Goal: Navigation & Orientation: Find specific page/section

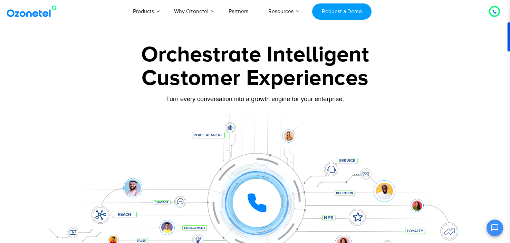
click at [259, 198] on icon at bounding box center [256, 203] width 21 height 21
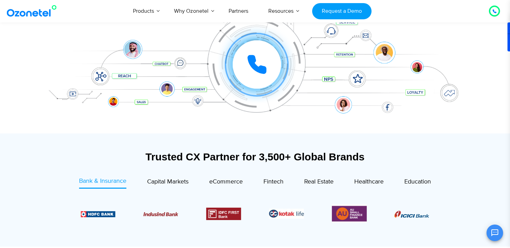
scroll to position [146, 0]
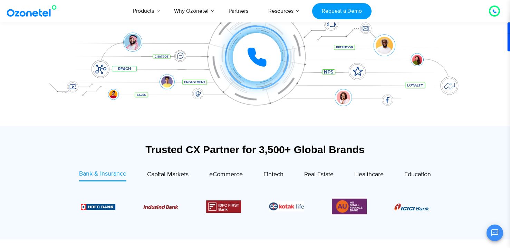
click at [417, 84] on div "Click to experience it! Call ended 1 2 3 4 5 6 7 8 9 # 0" at bounding box center [254, 43] width 431 height 117
click at [343, 96] on div "Click to experience it! Call ended 1 2 3 4 5 6 7 8 9 # 0" at bounding box center [254, 43] width 431 height 117
click at [392, 105] on div at bounding box center [254, 47] width 431 height 159
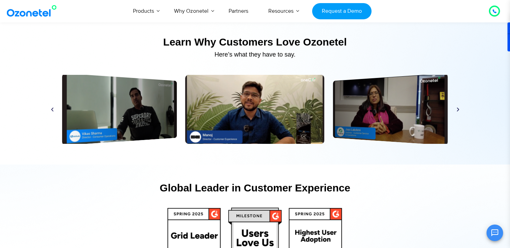
scroll to position [3283, 0]
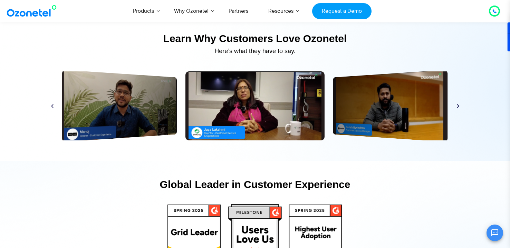
click at [457, 104] on icon "Next slide" at bounding box center [457, 106] width 5 height 5
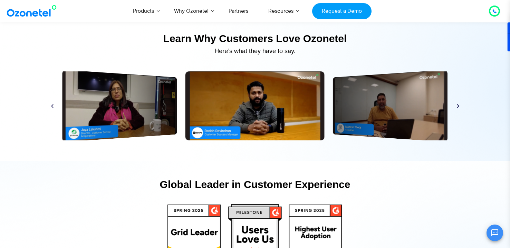
click at [457, 104] on icon "Next slide" at bounding box center [457, 106] width 5 height 5
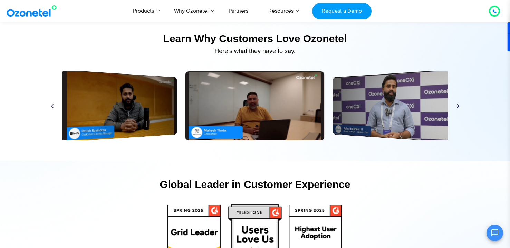
click at [457, 104] on icon "Next slide" at bounding box center [457, 106] width 5 height 5
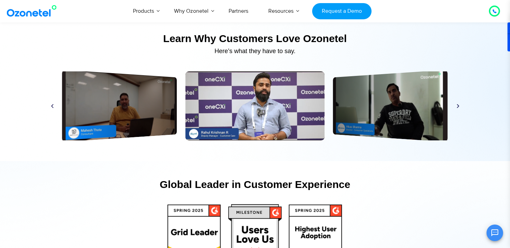
click at [457, 104] on icon "Next slide" at bounding box center [457, 106] width 5 height 5
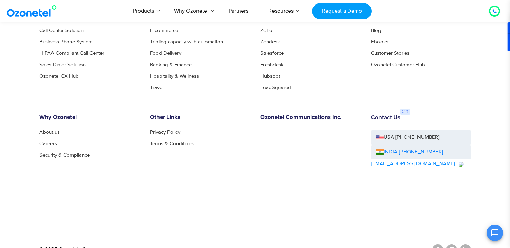
scroll to position [3796, 0]
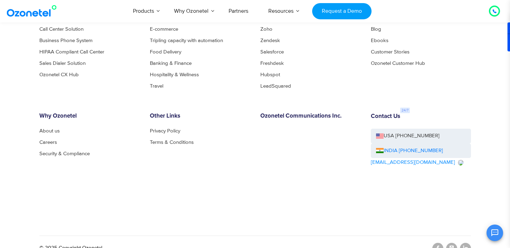
click at [385, 119] on h6 "Contact Us" at bounding box center [385, 116] width 29 height 7
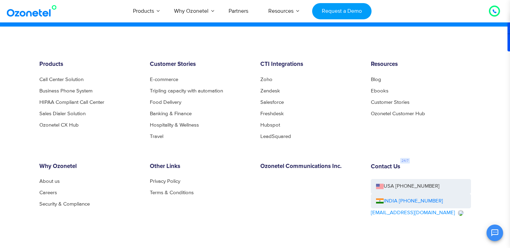
scroll to position [3744, 0]
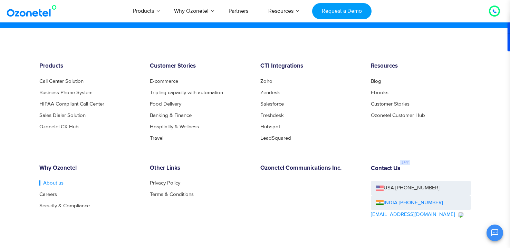
click at [49, 183] on link "About us" at bounding box center [51, 183] width 24 height 5
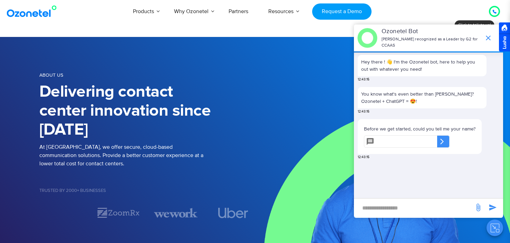
click at [499, 33] on div at bounding box center [504, 36] width 11 height 29
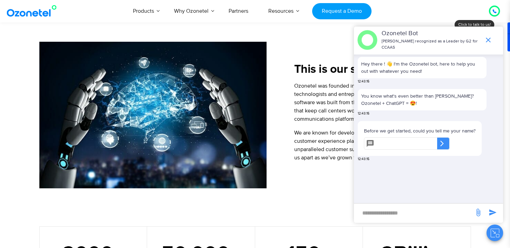
scroll to position [212, 0]
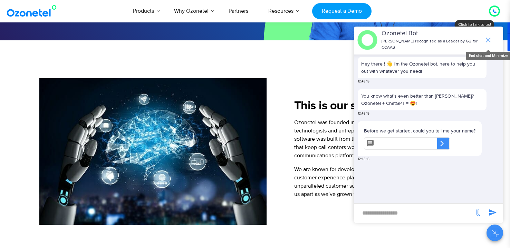
click at [485, 39] on icon "end chat or minimize" at bounding box center [488, 40] width 8 height 8
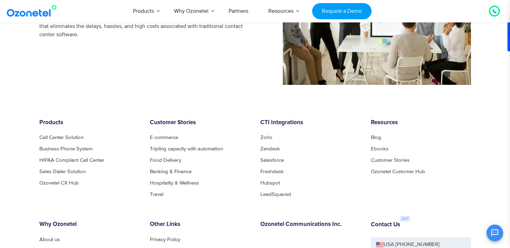
scroll to position [779, 0]
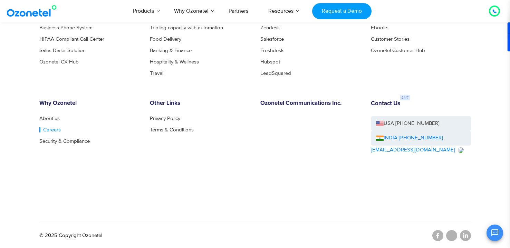
click at [47, 127] on link "Careers" at bounding box center [49, 129] width 21 height 5
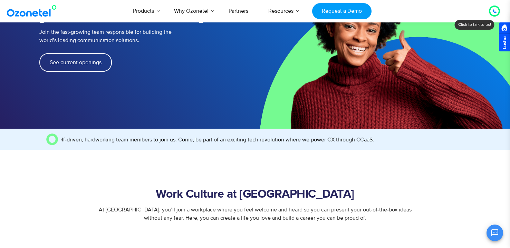
click at [69, 53] on link "See current openings" at bounding box center [75, 62] width 72 height 19
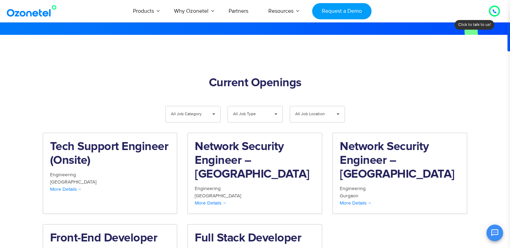
scroll to position [658, 0]
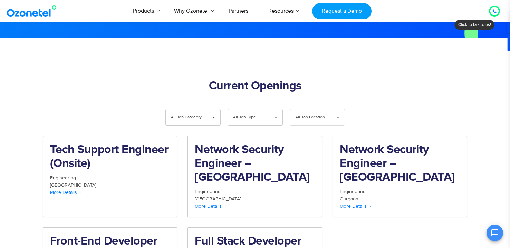
click at [308, 109] on span "All Job Location" at bounding box center [311, 117] width 33 height 16
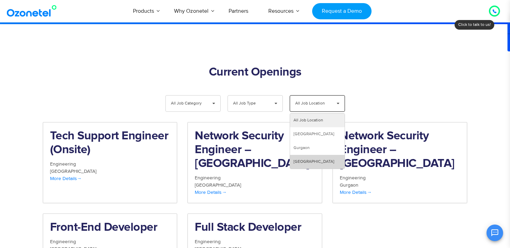
scroll to position [647, 0]
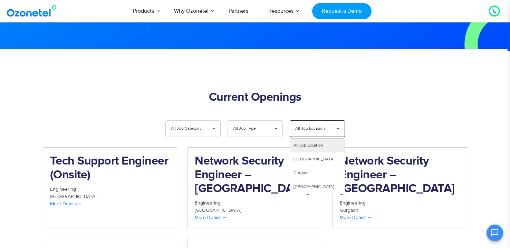
click at [317, 121] on span "All Job Location" at bounding box center [311, 129] width 33 height 16
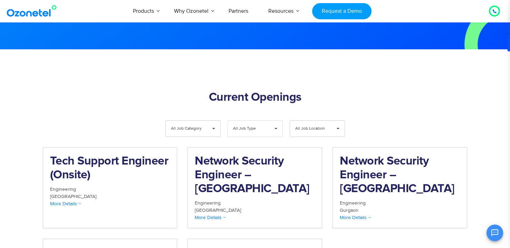
click at [264, 121] on span "All Job Type" at bounding box center [249, 129] width 33 height 16
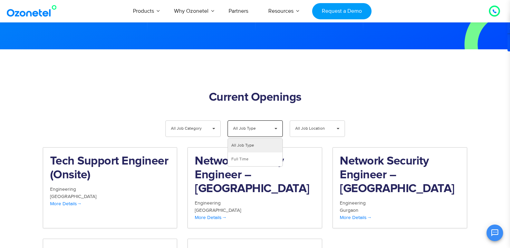
click at [264, 121] on span "All Job Type" at bounding box center [249, 129] width 33 height 16
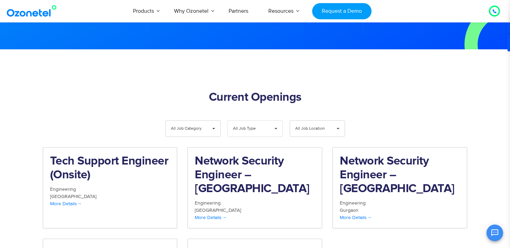
click at [264, 121] on span "All Job Type" at bounding box center [249, 129] width 33 height 16
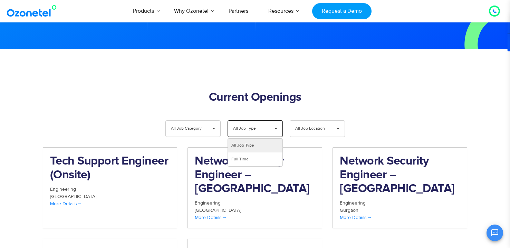
click at [264, 121] on span "All Job Type" at bounding box center [249, 129] width 33 height 16
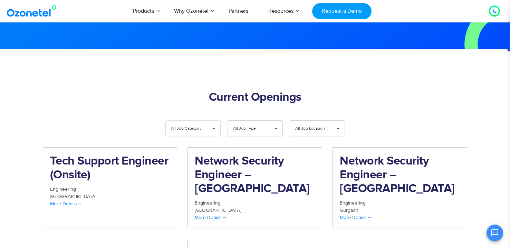
click at [195, 121] on span "All Job Category" at bounding box center [187, 129] width 33 height 16
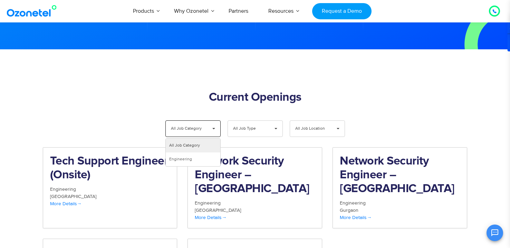
click at [195, 121] on span "All Job Category" at bounding box center [187, 129] width 33 height 16
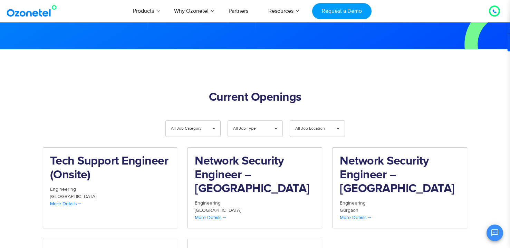
click at [141, 120] on div "**********" at bounding box center [254, 130] width 431 height 20
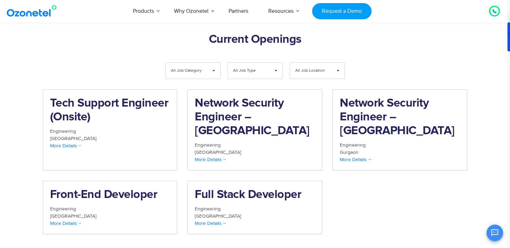
scroll to position [714, 0]
